Goal: Task Accomplishment & Management: Use online tool/utility

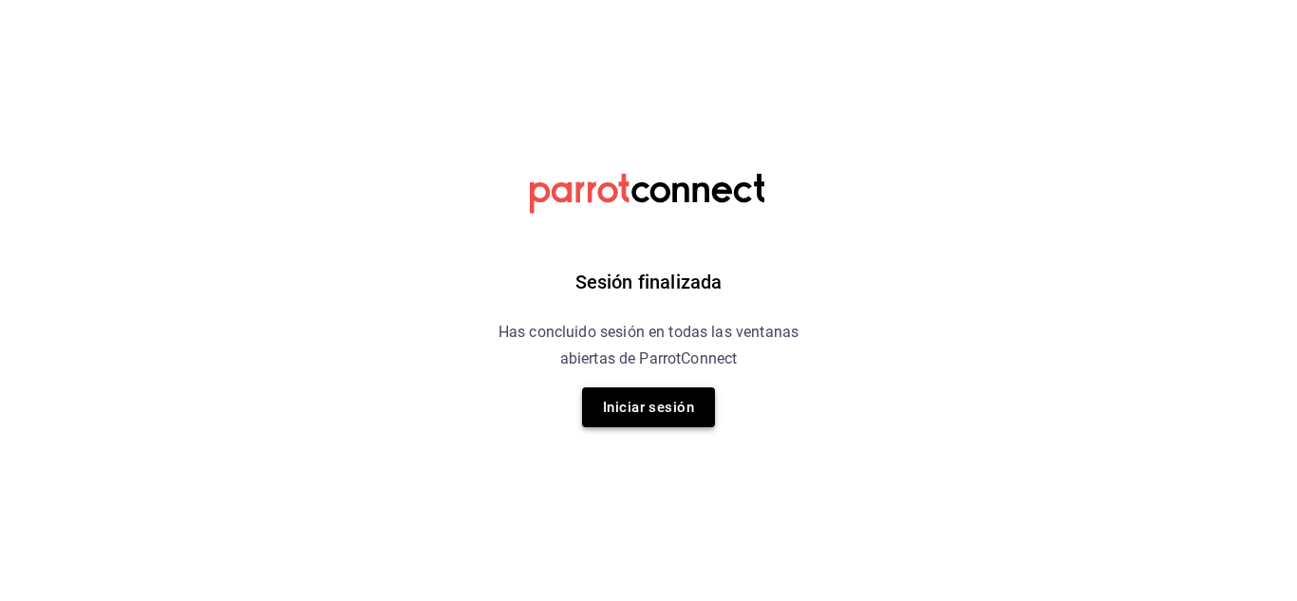
click at [664, 405] on button "Iniciar sesión" at bounding box center [648, 407] width 133 height 40
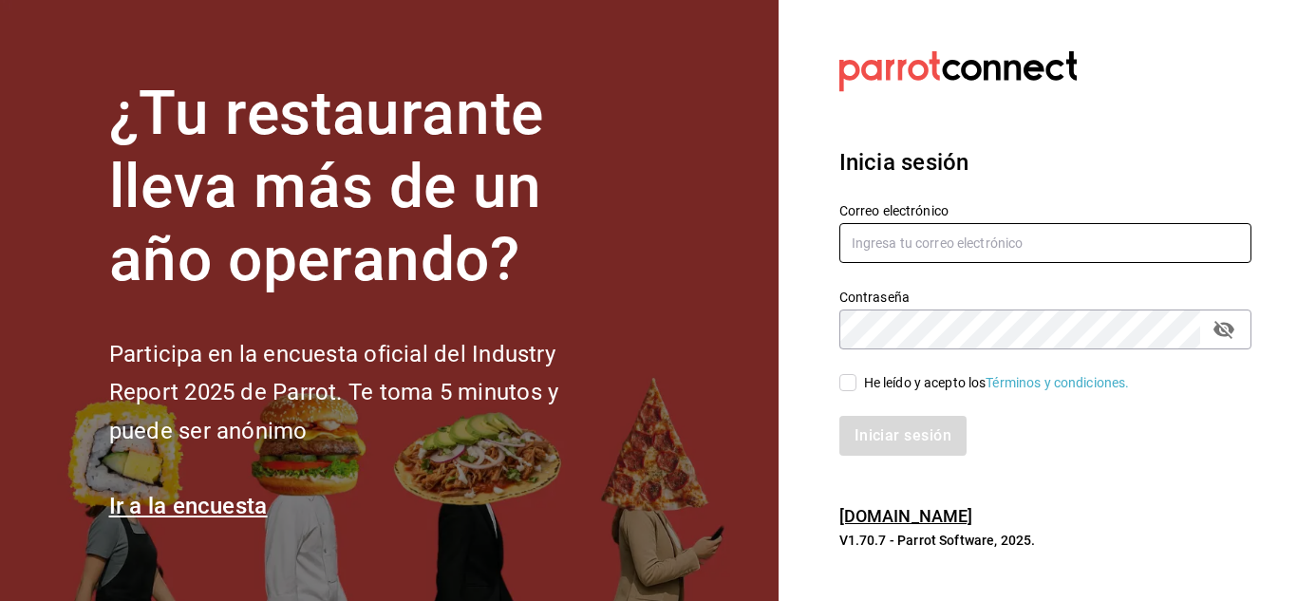
type input "pacogonzalezcontacto@gmail.com"
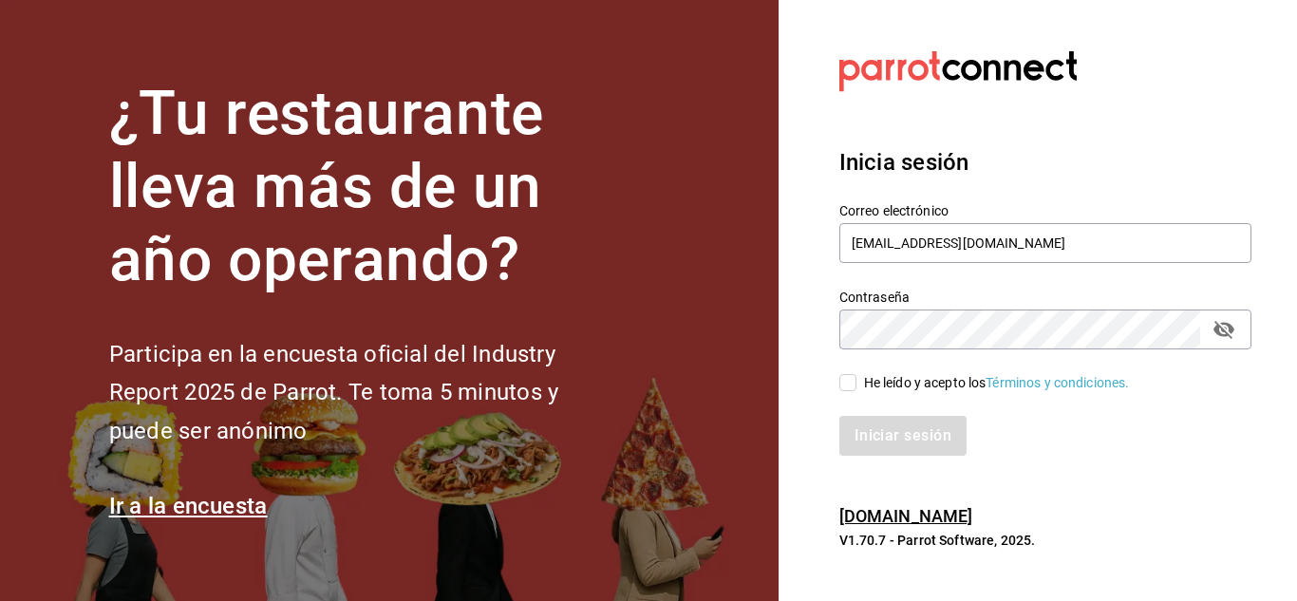
click at [851, 385] on input "He leído y acepto los Términos y condiciones." at bounding box center [847, 382] width 17 height 17
checkbox input "true"
click at [891, 443] on button "Iniciar sesión" at bounding box center [903, 436] width 129 height 40
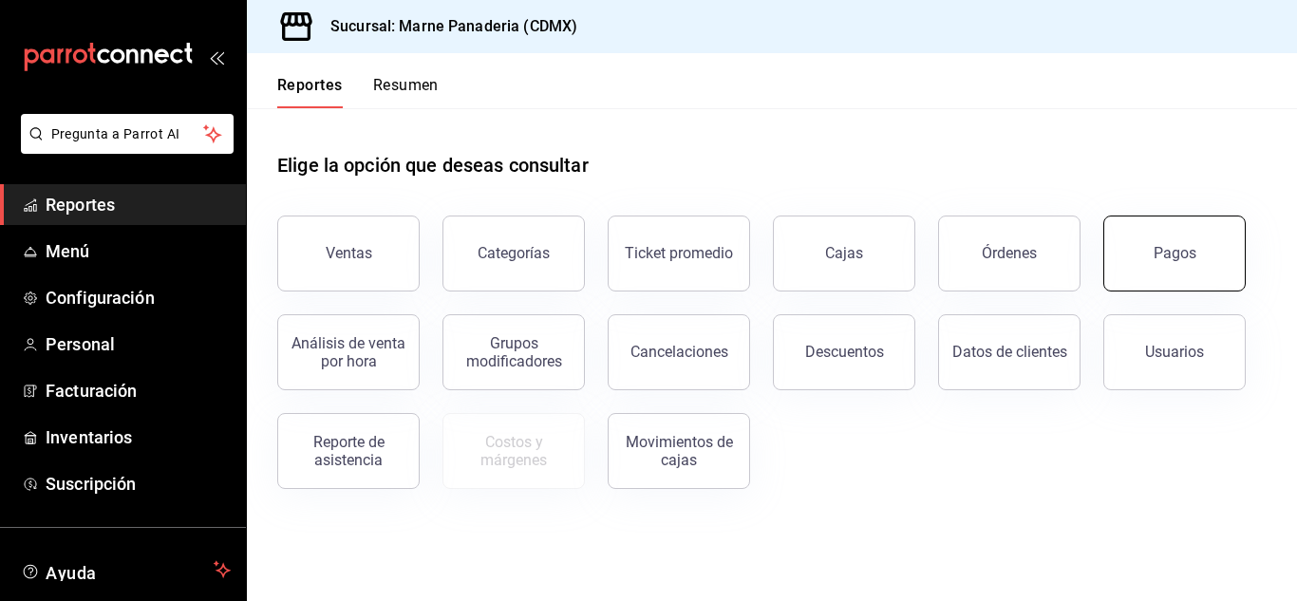
click at [1159, 276] on button "Pagos" at bounding box center [1174, 253] width 142 height 76
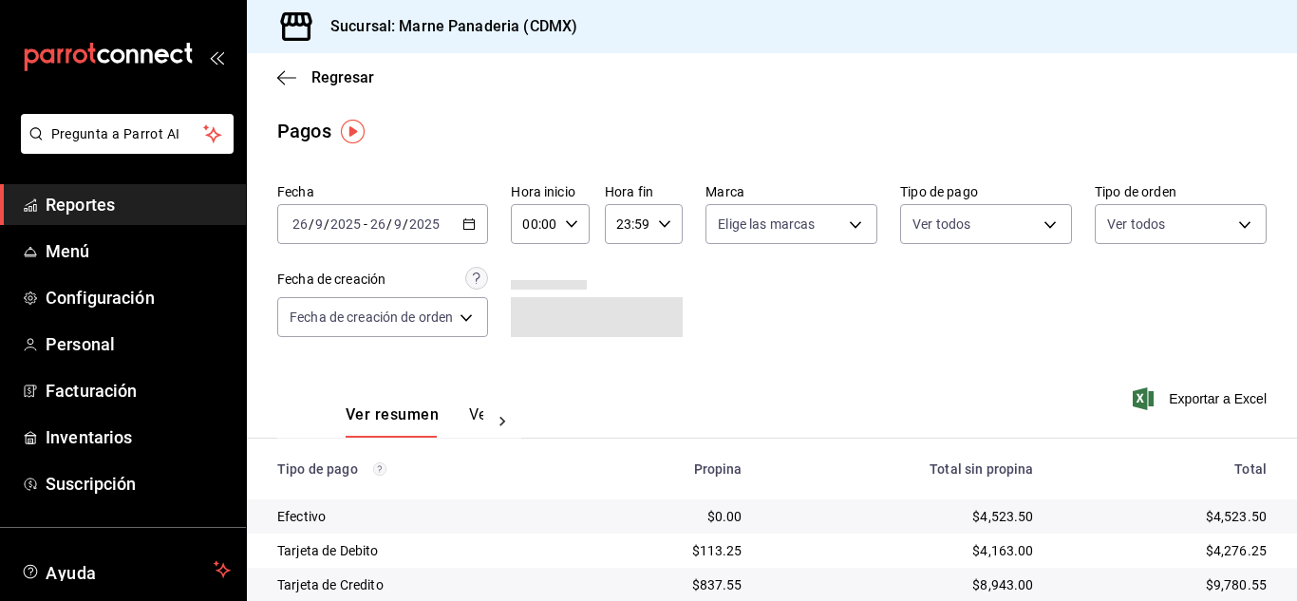
scroll to position [101, 0]
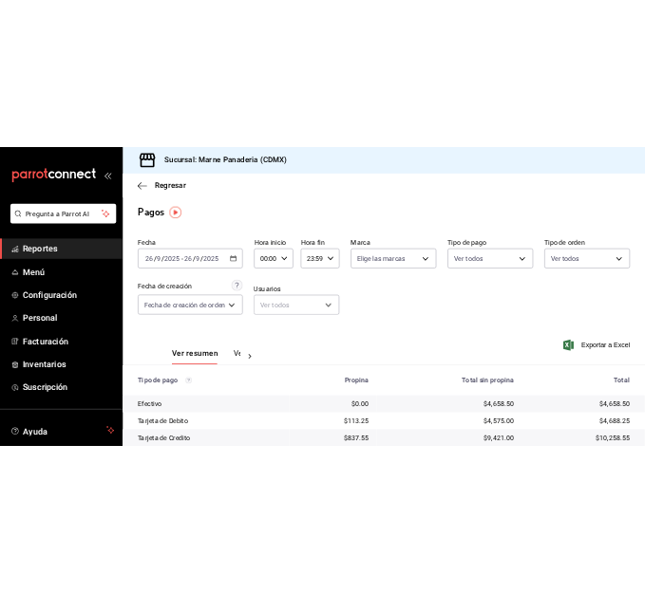
scroll to position [101, 0]
